Goal: Information Seeking & Learning: Learn about a topic

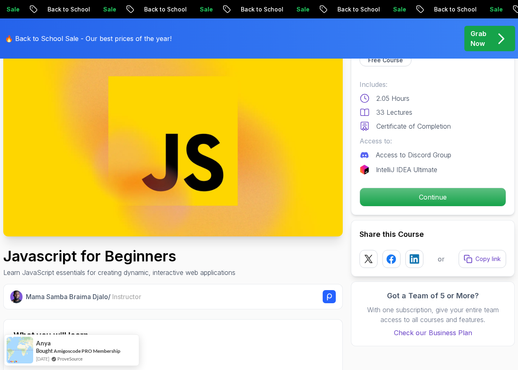
scroll to position [41, 0]
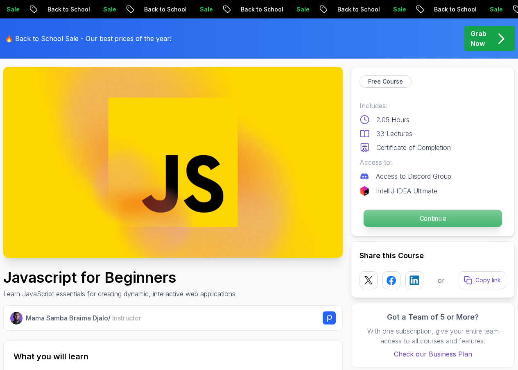
click at [423, 217] on p "Continue" at bounding box center [433, 218] width 139 height 17
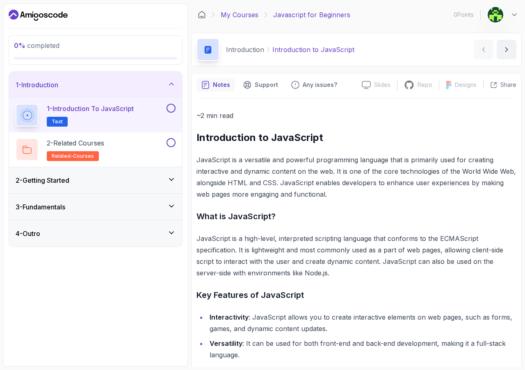
click at [240, 17] on link "My Courses" at bounding box center [239, 15] width 38 height 10
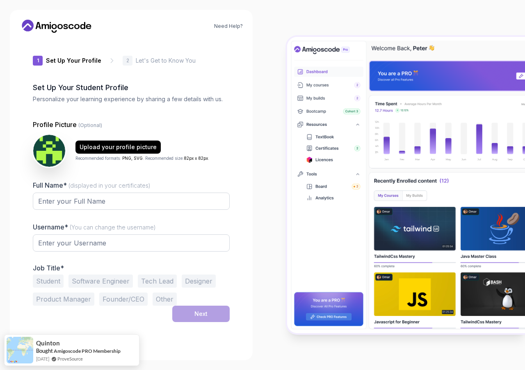
type input "royalrhino30d47"
type input "mightyhawk5cfa0"
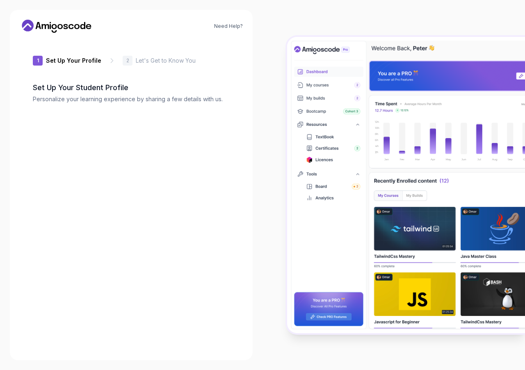
type input "silentbadger9c385"
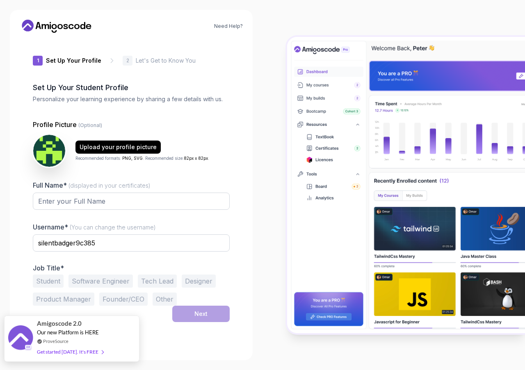
click at [76, 352] on div "Get started today. It's FREE" at bounding box center [70, 351] width 66 height 9
click at [57, 350] on div "Get started today. It's FREE" at bounding box center [70, 351] width 66 height 9
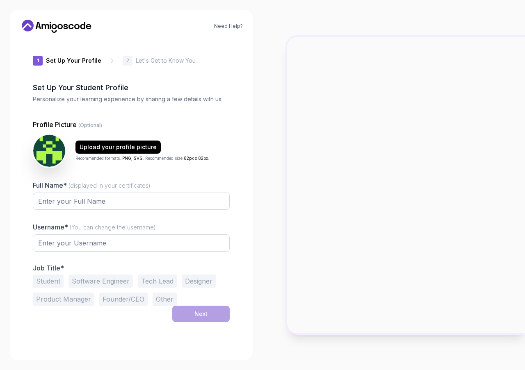
type input "sharpbearbc5ac"
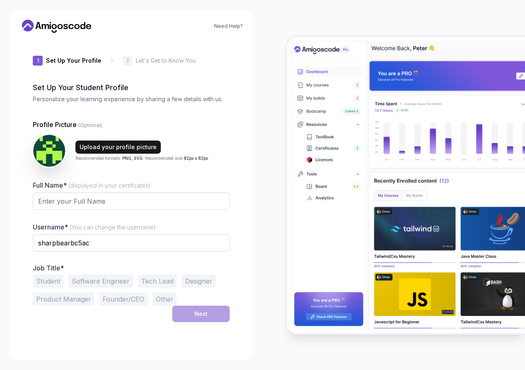
click at [109, 146] on div "Upload your profile picture" at bounding box center [118, 147] width 77 height 8
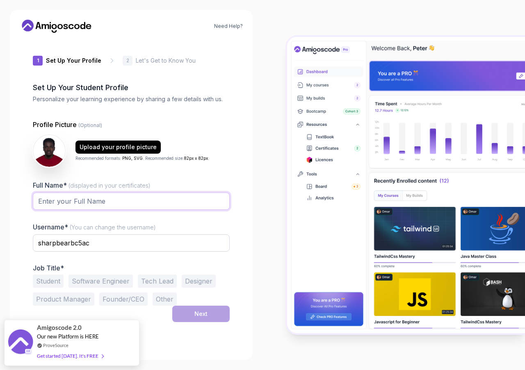
click at [103, 203] on input "Full Name* (displayed in your certificates)" at bounding box center [131, 201] width 197 height 17
type input "Edward David Thoronka"
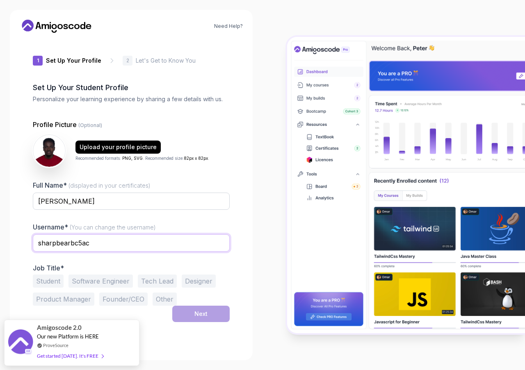
click at [97, 244] on input "sharpbearbc5ac" at bounding box center [131, 242] width 197 height 17
drag, startPoint x: 97, startPoint y: 244, endPoint x: 21, endPoint y: 241, distance: 75.9
click at [21, 241] on div "1 Set Up Your Profile 1 Set Up Your Profile 2 Let's Get to Know You Set Up Your…" at bounding box center [131, 194] width 223 height 311
type input "EDT_SPECIAL"
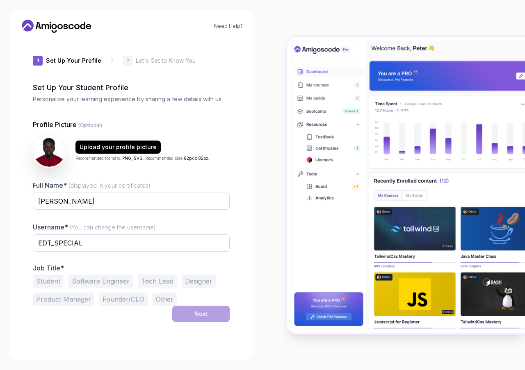
click at [54, 282] on button "Student" at bounding box center [48, 281] width 31 height 13
click at [113, 283] on button "Software Engineer" at bounding box center [100, 281] width 64 height 13
click at [53, 277] on button "Student" at bounding box center [48, 281] width 31 height 13
click at [184, 314] on button "Next" at bounding box center [200, 314] width 57 height 16
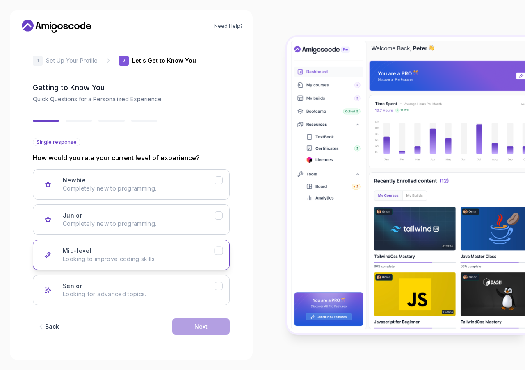
click at [162, 263] on p "Looking to improve coding skills." at bounding box center [139, 259] width 152 height 8
click at [210, 324] on button "Next" at bounding box center [200, 326] width 57 height 16
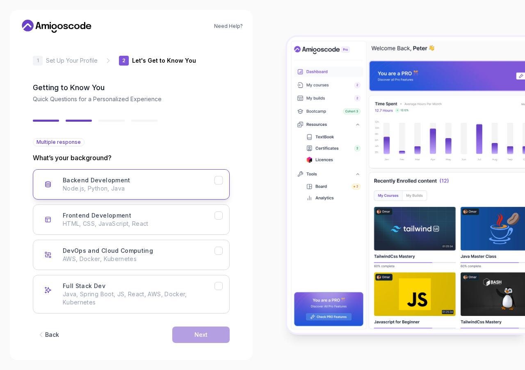
click at [126, 189] on p "Node.js, Python, Java" at bounding box center [139, 188] width 152 height 8
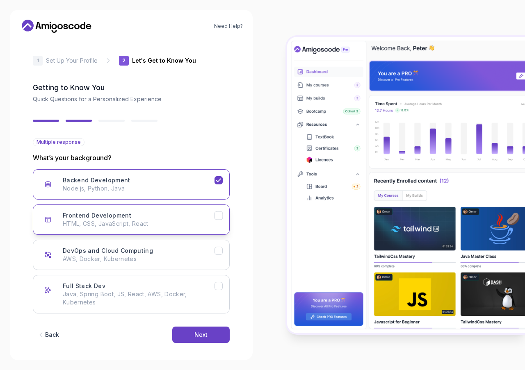
click at [213, 222] on p "HTML, CSS, JavaScript, React" at bounding box center [139, 224] width 152 height 8
click at [195, 338] on div "Next" at bounding box center [200, 335] width 13 height 8
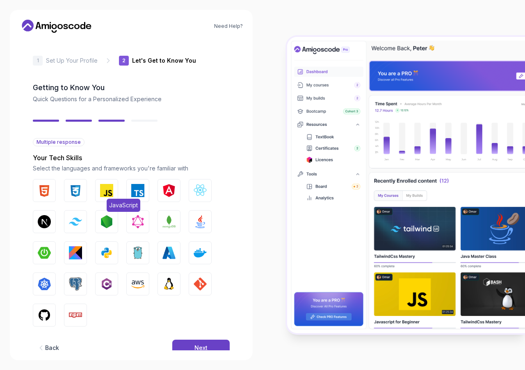
click at [109, 188] on img "button" at bounding box center [106, 190] width 13 height 13
click at [107, 251] on img "button" at bounding box center [106, 252] width 13 height 13
click at [71, 285] on img "button" at bounding box center [75, 283] width 13 height 13
click at [49, 189] on img "button" at bounding box center [44, 190] width 13 height 13
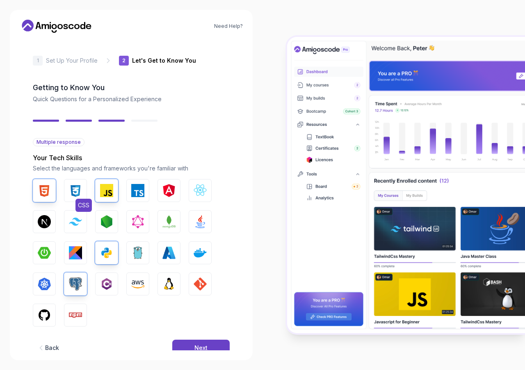
click at [78, 192] on img "button" at bounding box center [75, 190] width 13 height 13
click at [75, 221] on img "button" at bounding box center [75, 222] width 13 height 8
click at [199, 222] on img "button" at bounding box center [199, 221] width 13 height 13
click at [197, 281] on img "button" at bounding box center [199, 283] width 13 height 13
click at [45, 313] on img "button" at bounding box center [44, 315] width 13 height 13
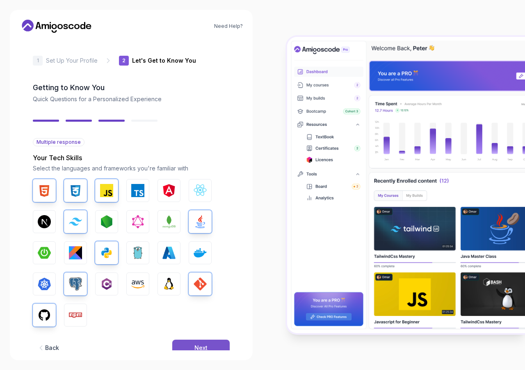
click at [207, 343] on button "Next" at bounding box center [200, 348] width 57 height 16
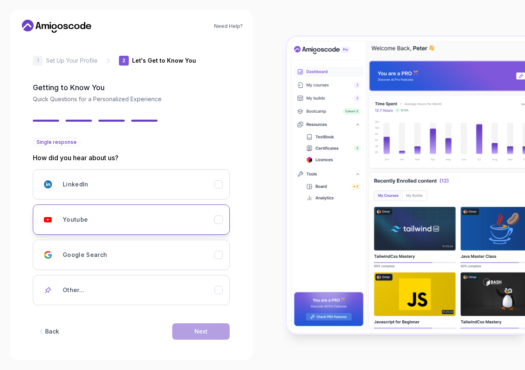
click at [91, 224] on div "Youtube" at bounding box center [139, 219] width 152 height 16
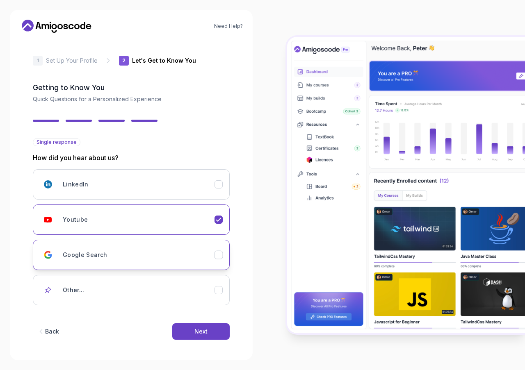
click at [116, 259] on div "Google Search" at bounding box center [139, 255] width 152 height 16
click at [118, 223] on div "Youtube" at bounding box center [139, 219] width 152 height 16
click at [195, 330] on div "Next" at bounding box center [200, 331] width 13 height 8
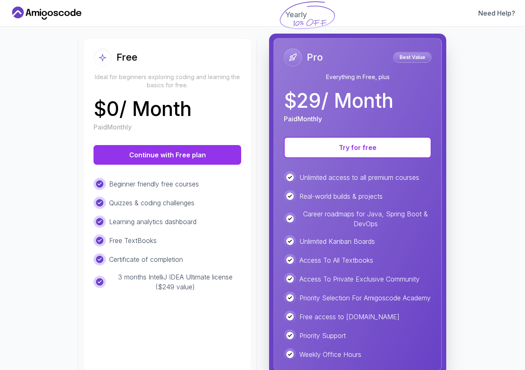
scroll to position [82, 0]
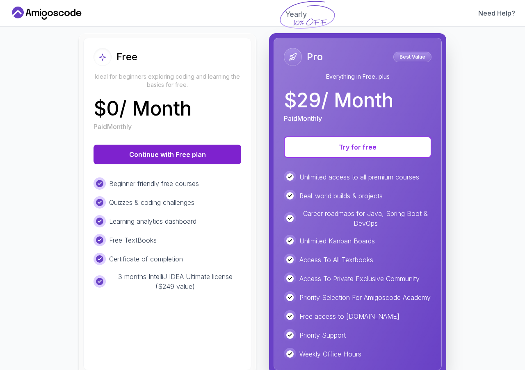
click at [152, 152] on button "Continue with Free plan" at bounding box center [167, 155] width 148 height 20
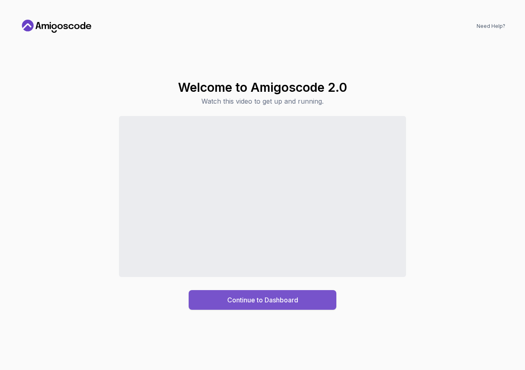
click at [256, 298] on div "Continue to Dashboard" at bounding box center [262, 300] width 71 height 10
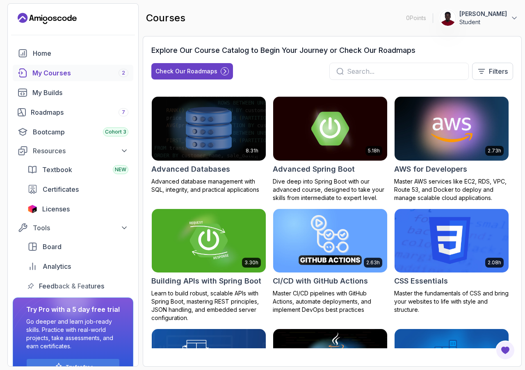
click at [451, 139] on img at bounding box center [451, 128] width 120 height 67
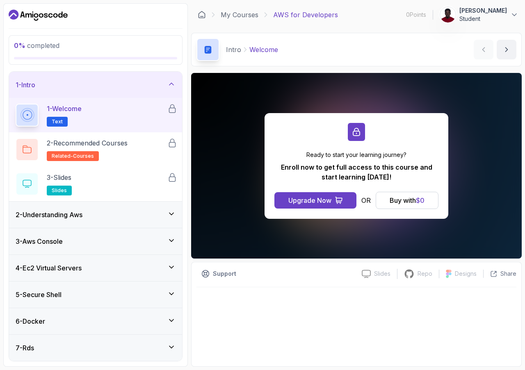
click at [464, 173] on div "Ready to start your learning journey? Enroll now to get full access to this cou…" at bounding box center [356, 166] width 330 height 186
click at [387, 201] on button "Buy with $ 0" at bounding box center [406, 200] width 63 height 17
click at [71, 217] on h3 "2 - Understanding Aws" at bounding box center [49, 215] width 67 height 10
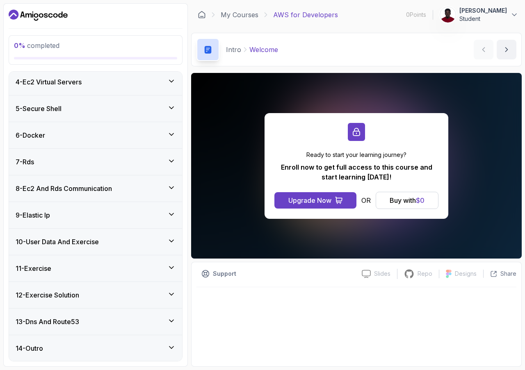
scroll to position [44, 0]
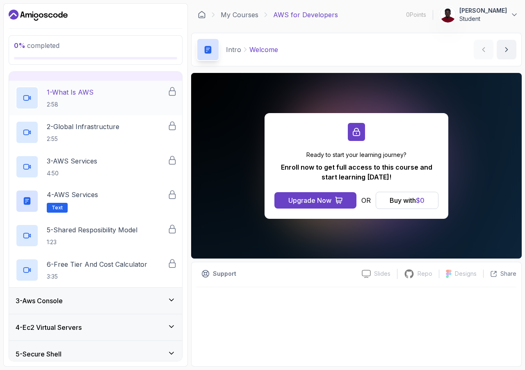
click at [77, 103] on p "2:58" at bounding box center [70, 104] width 47 height 8
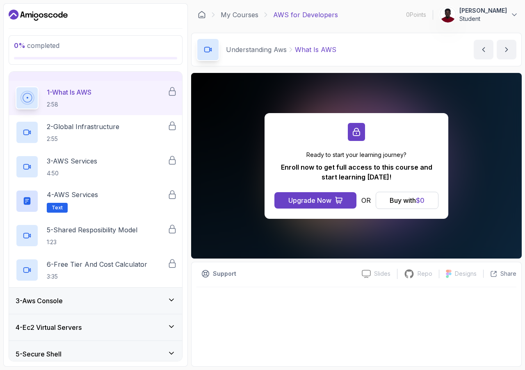
click at [210, 50] on icon at bounding box center [210, 49] width 2 height 3
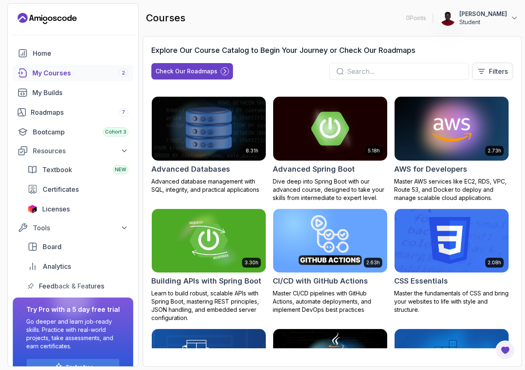
click at [114, 72] on div "My Courses 2" at bounding box center [80, 73] width 96 height 10
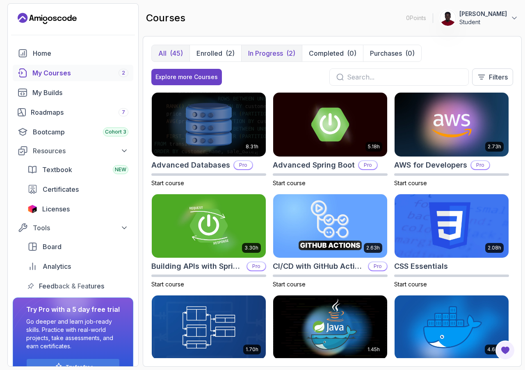
click at [281, 56] on p "In Progress" at bounding box center [265, 53] width 35 height 10
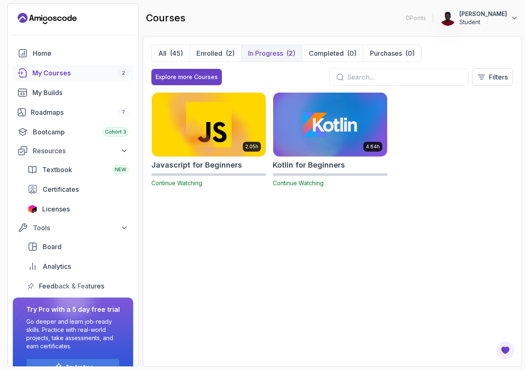
click at [206, 127] on img at bounding box center [209, 124] width 120 height 67
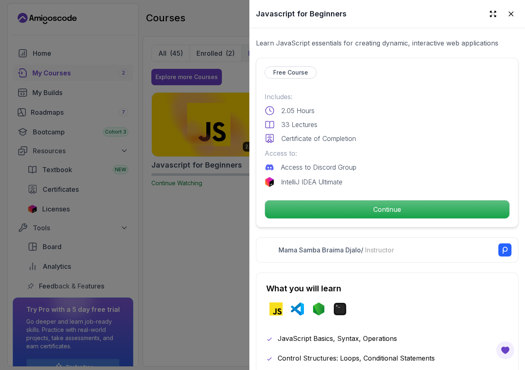
scroll to position [164, 0]
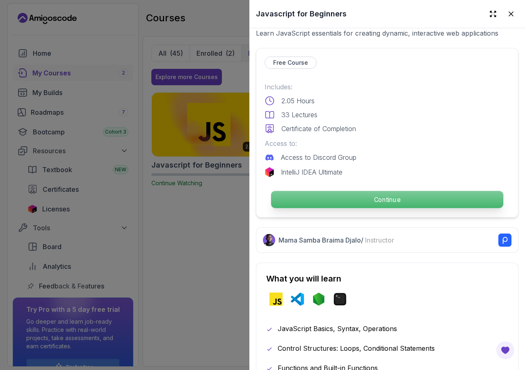
click at [388, 196] on p "Continue" at bounding box center [387, 199] width 232 height 17
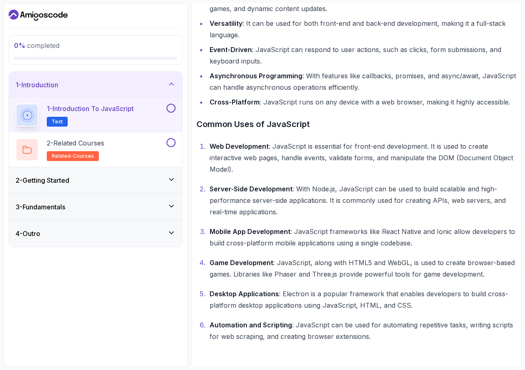
scroll to position [320, 0]
click at [98, 186] on div "2 - Getting Started" at bounding box center [95, 180] width 173 height 26
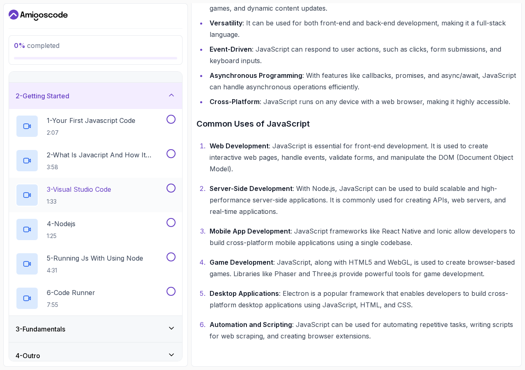
scroll to position [23, 0]
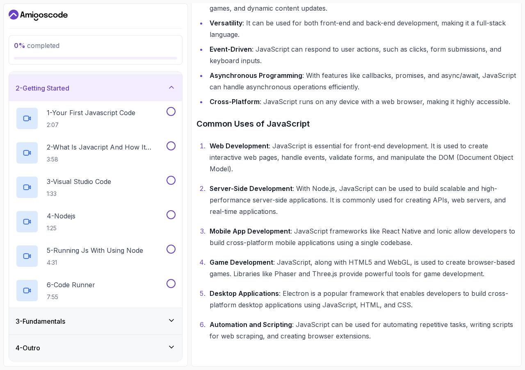
click at [99, 324] on div "3 - Fundamentals" at bounding box center [96, 321] width 160 height 10
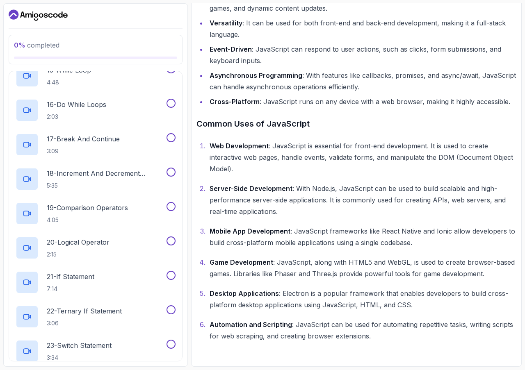
scroll to position [608, 0]
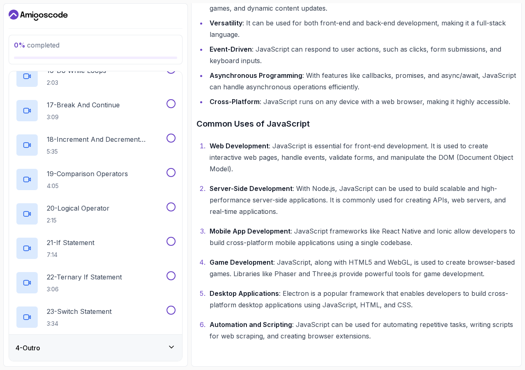
click at [111, 345] on div "4 - Outro" at bounding box center [96, 348] width 160 height 10
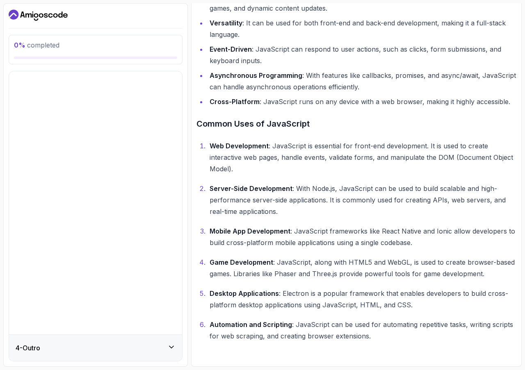
scroll to position [0, 0]
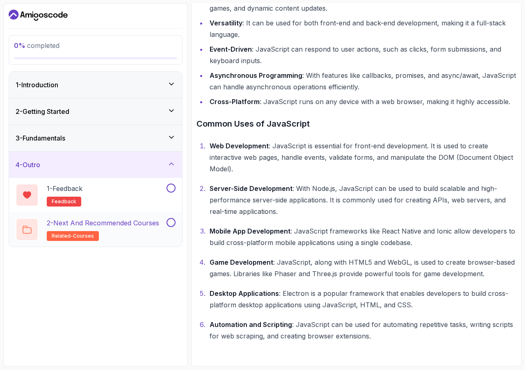
click at [83, 236] on span "related-courses" at bounding box center [73, 236] width 42 height 7
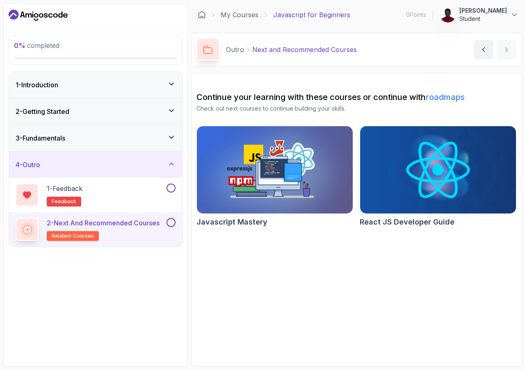
click at [283, 164] on img at bounding box center [275, 170] width 164 height 92
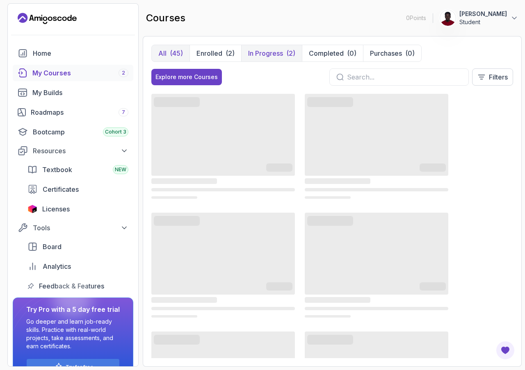
click at [284, 50] on button "In Progress (2)" at bounding box center [271, 53] width 61 height 16
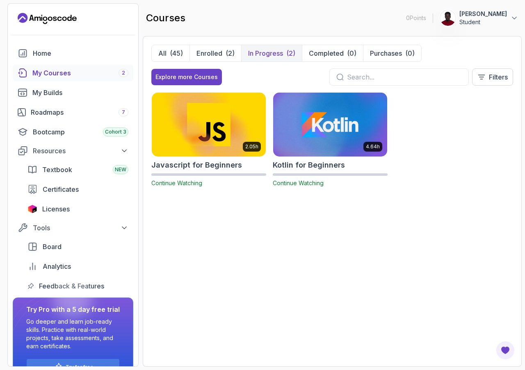
click at [318, 125] on img at bounding box center [330, 124] width 120 height 67
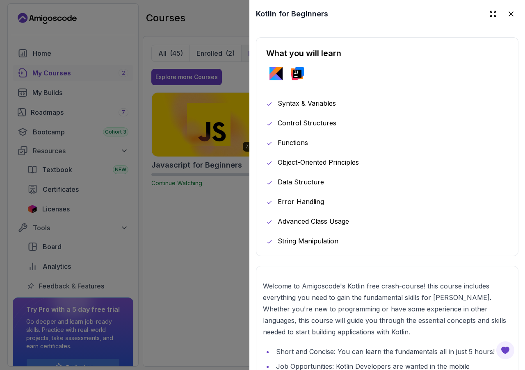
scroll to position [492, 0]
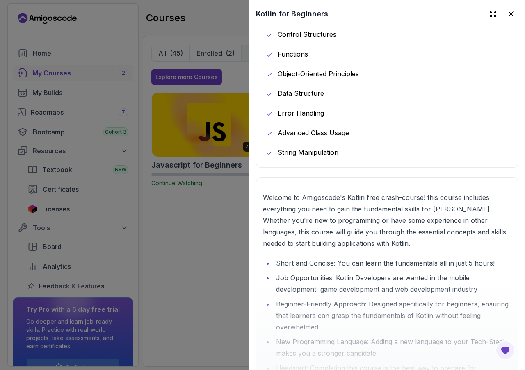
click at [177, 195] on div at bounding box center [262, 185] width 525 height 370
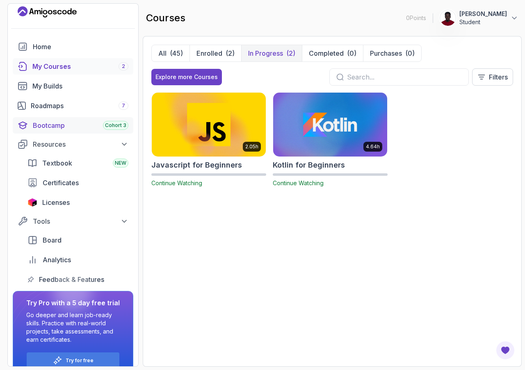
scroll to position [0, 0]
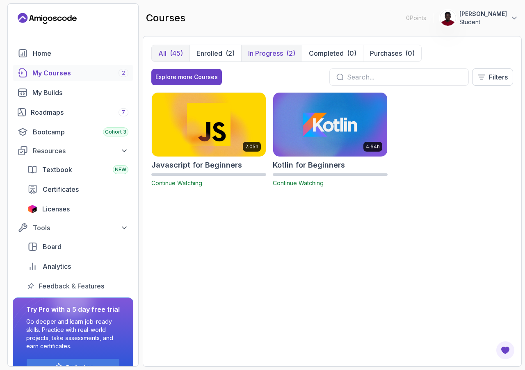
click at [175, 53] on div "(45)" at bounding box center [176, 53] width 13 height 10
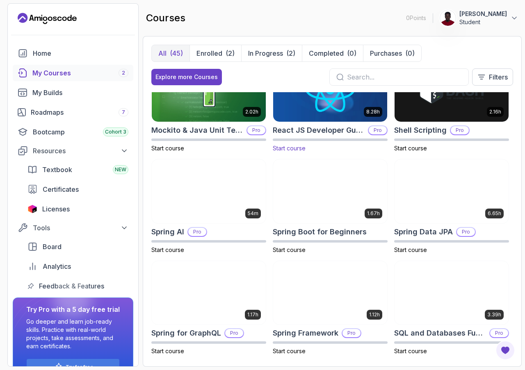
scroll to position [1259, 0]
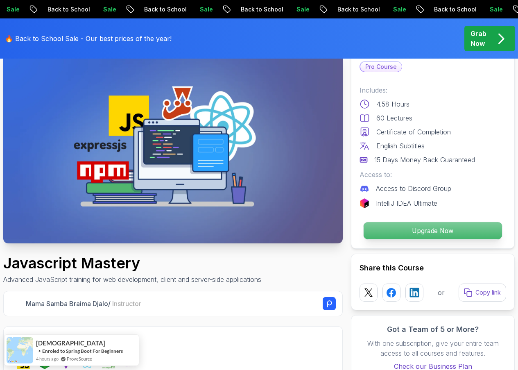
scroll to position [41, 0]
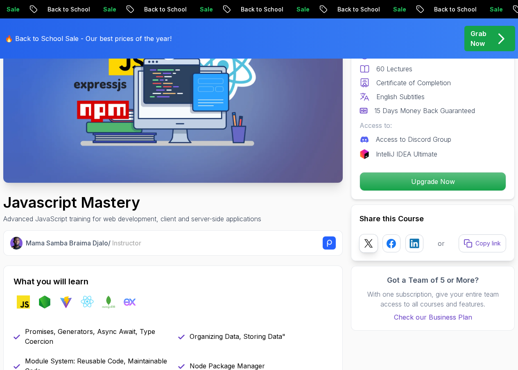
scroll to position [123, 0]
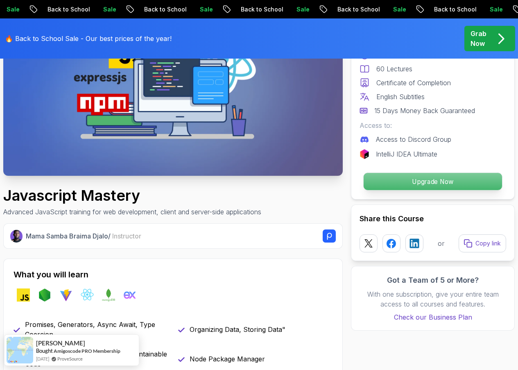
click at [416, 179] on p "Upgrade Now" at bounding box center [433, 181] width 139 height 17
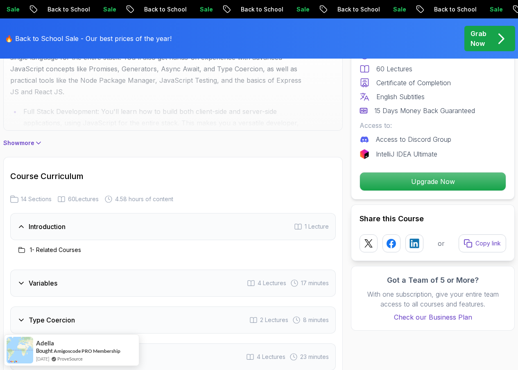
scroll to position [550, 0]
